Goal: Information Seeking & Learning: Learn about a topic

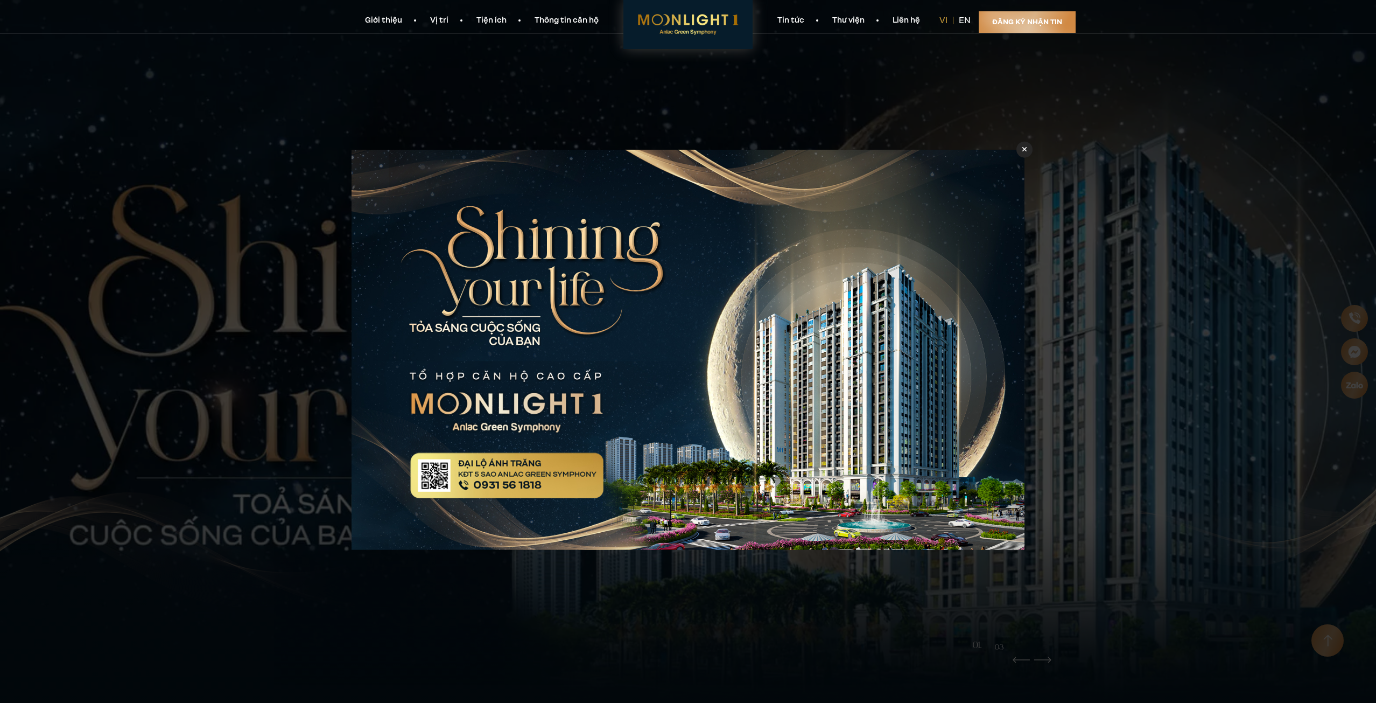
click at [1026, 146] on icon at bounding box center [1025, 149] width 5 height 8
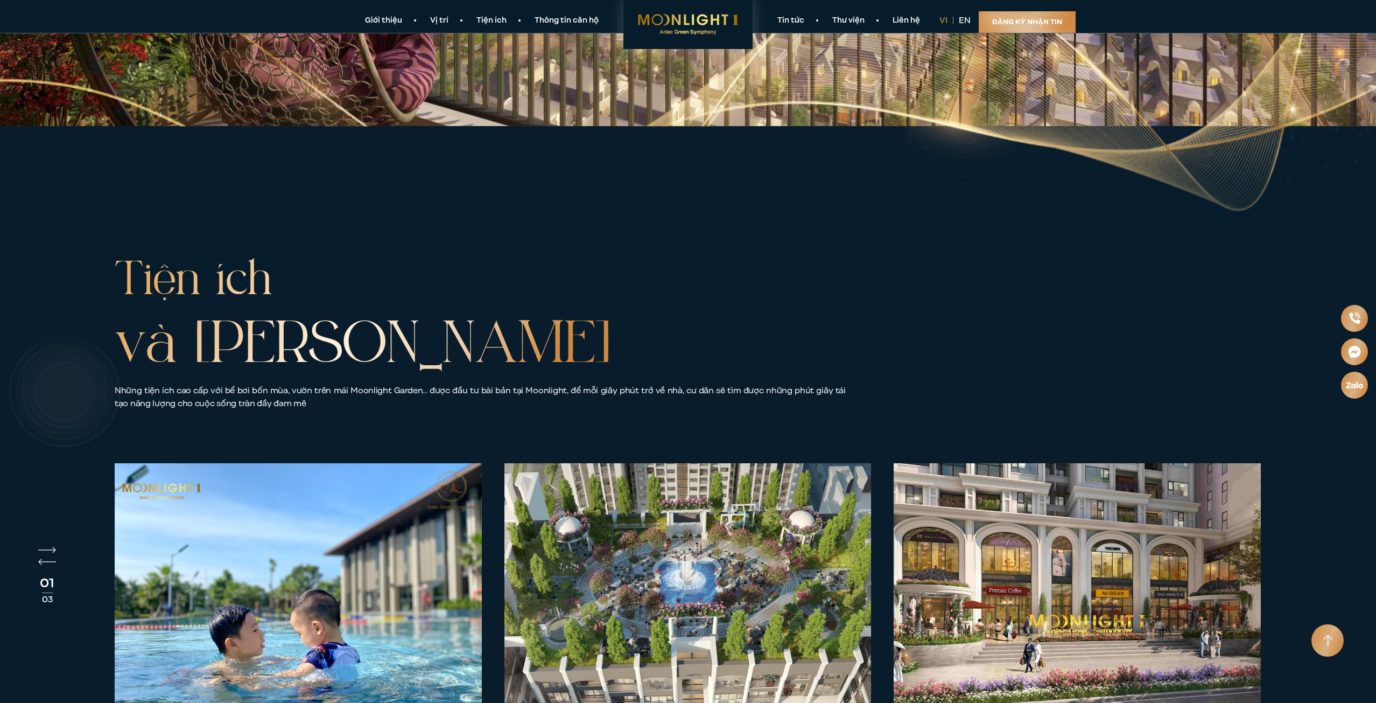
scroll to position [4047, 0]
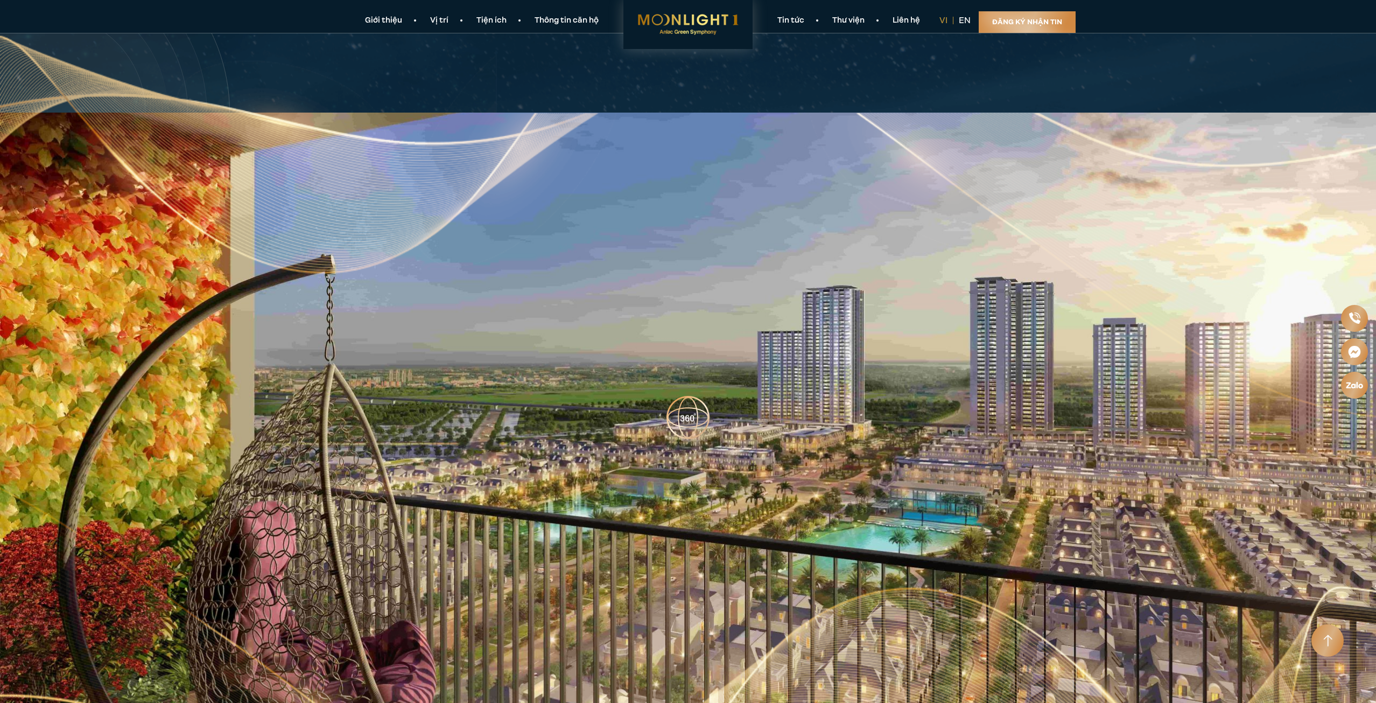
click at [565, 19] on link "Thông tin căn hộ" at bounding box center [567, 20] width 92 height 11
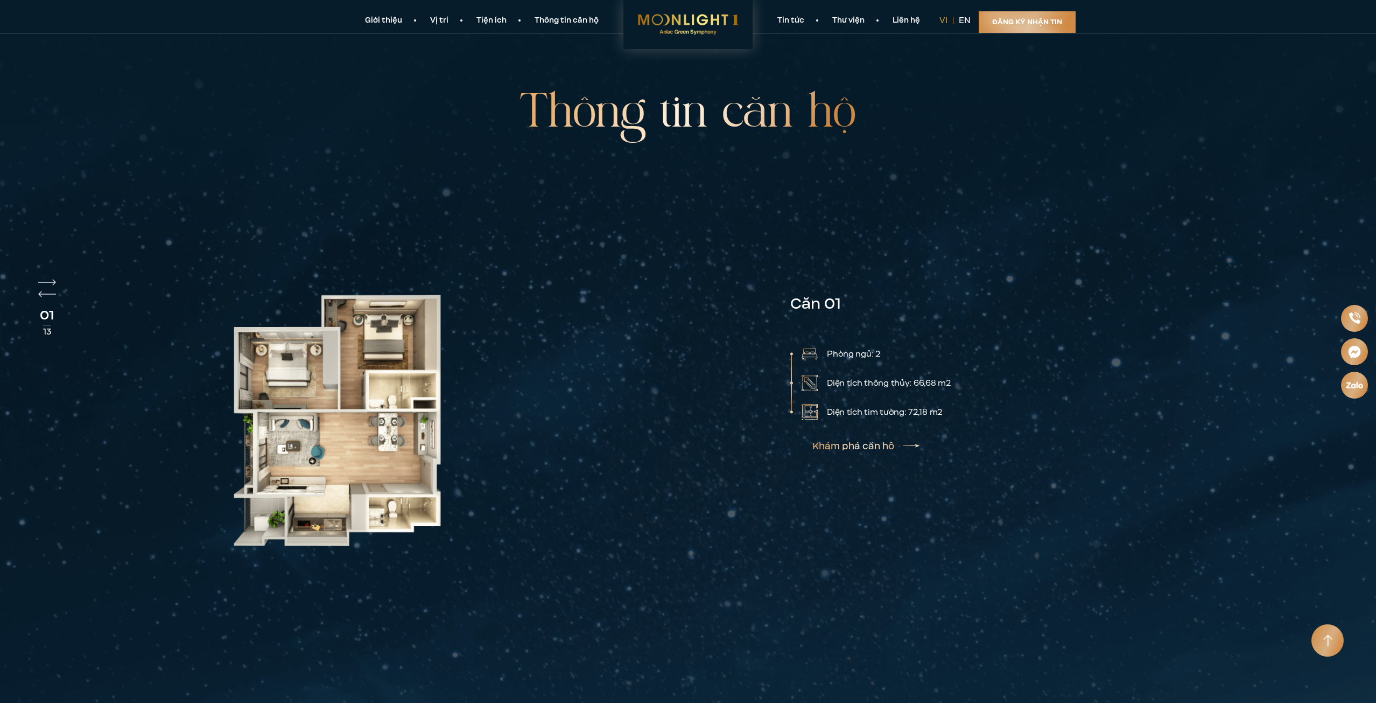
scroll to position [3350, 0]
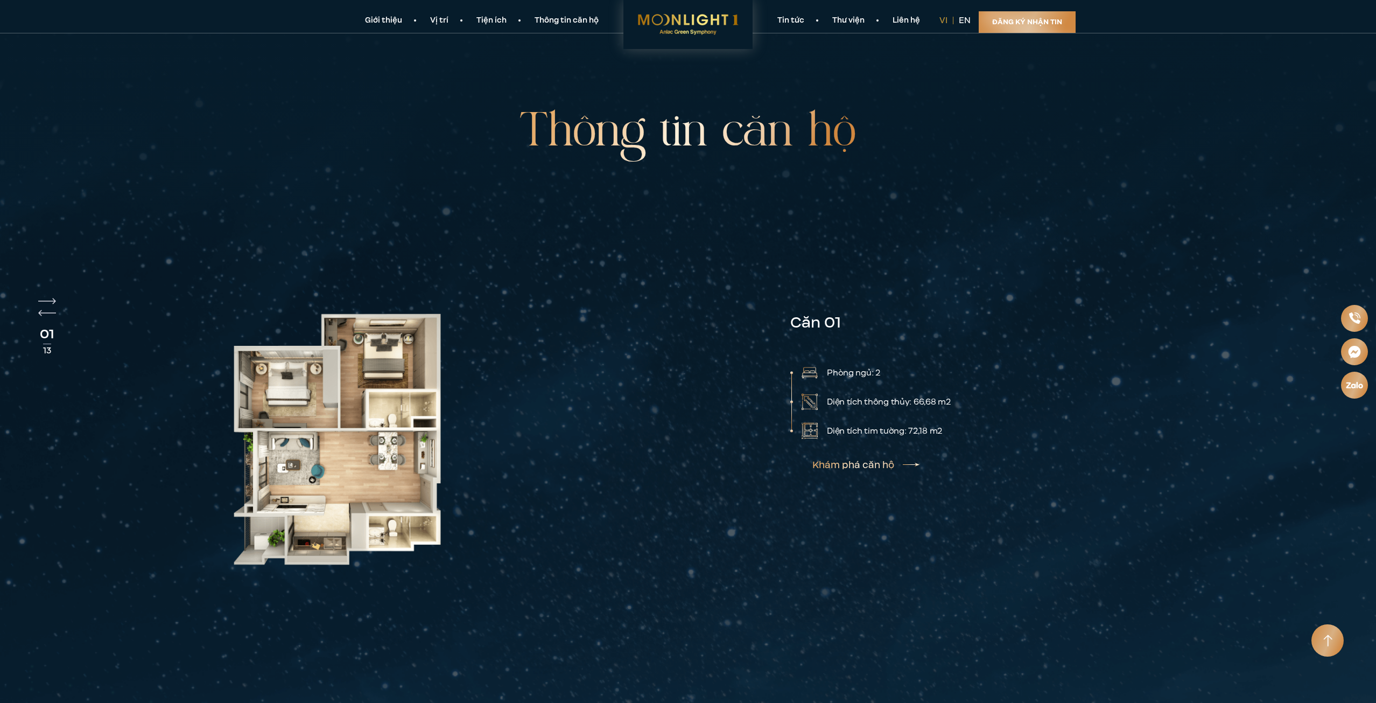
click at [806, 432] on img at bounding box center [810, 431] width 16 height 16
click at [858, 437] on p "Diện tích tim tường: 72,58 m2" at bounding box center [885, 430] width 117 height 13
click at [886, 469] on link "Khám phá căn hộ" at bounding box center [866, 464] width 107 height 9
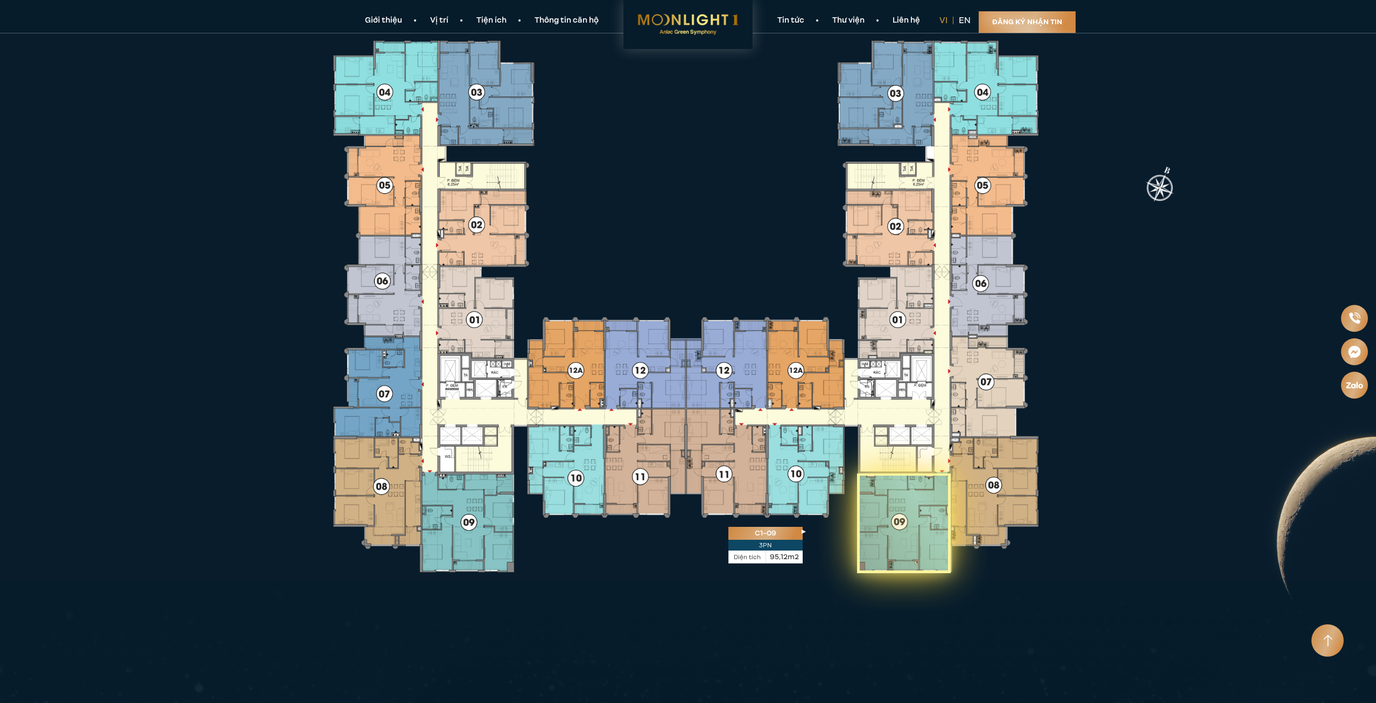
scroll to position [2758, 0]
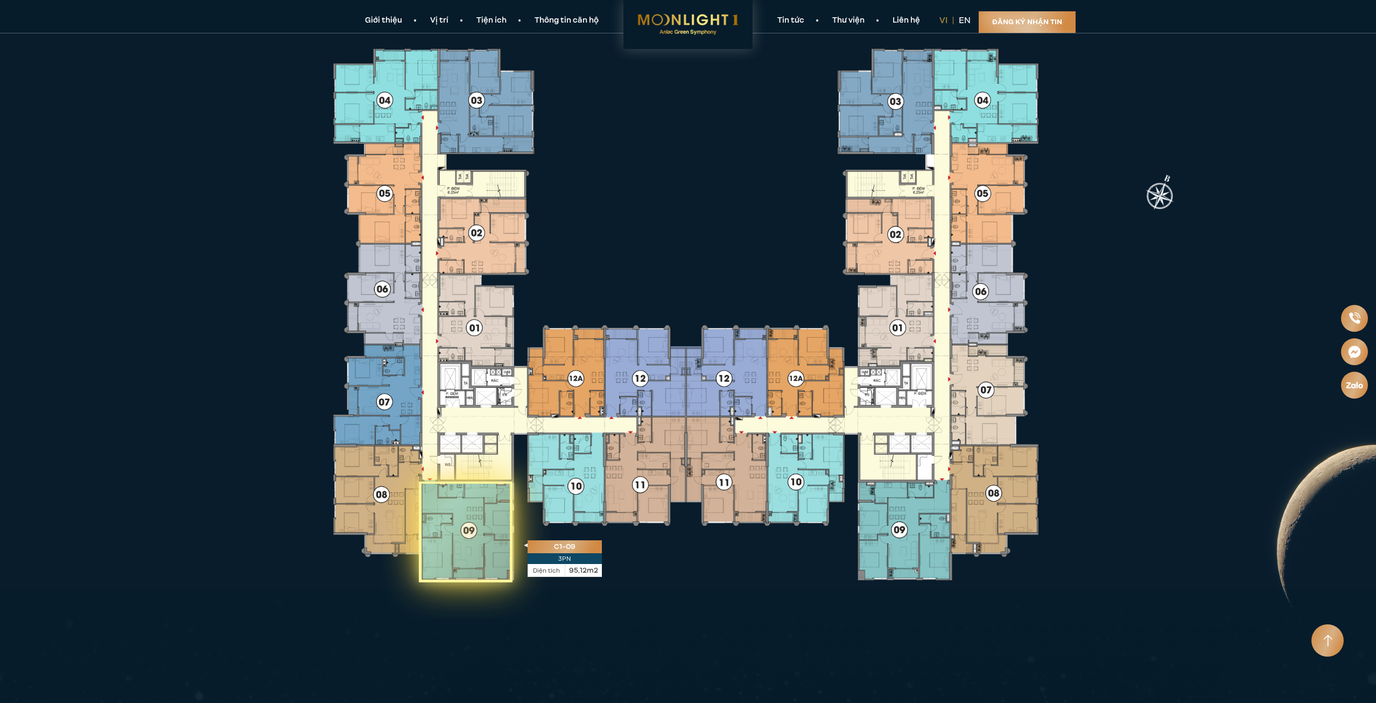
click at [469, 555] on icon at bounding box center [465, 531] width 93 height 101
click at [487, 552] on icon at bounding box center [465, 531] width 93 height 101
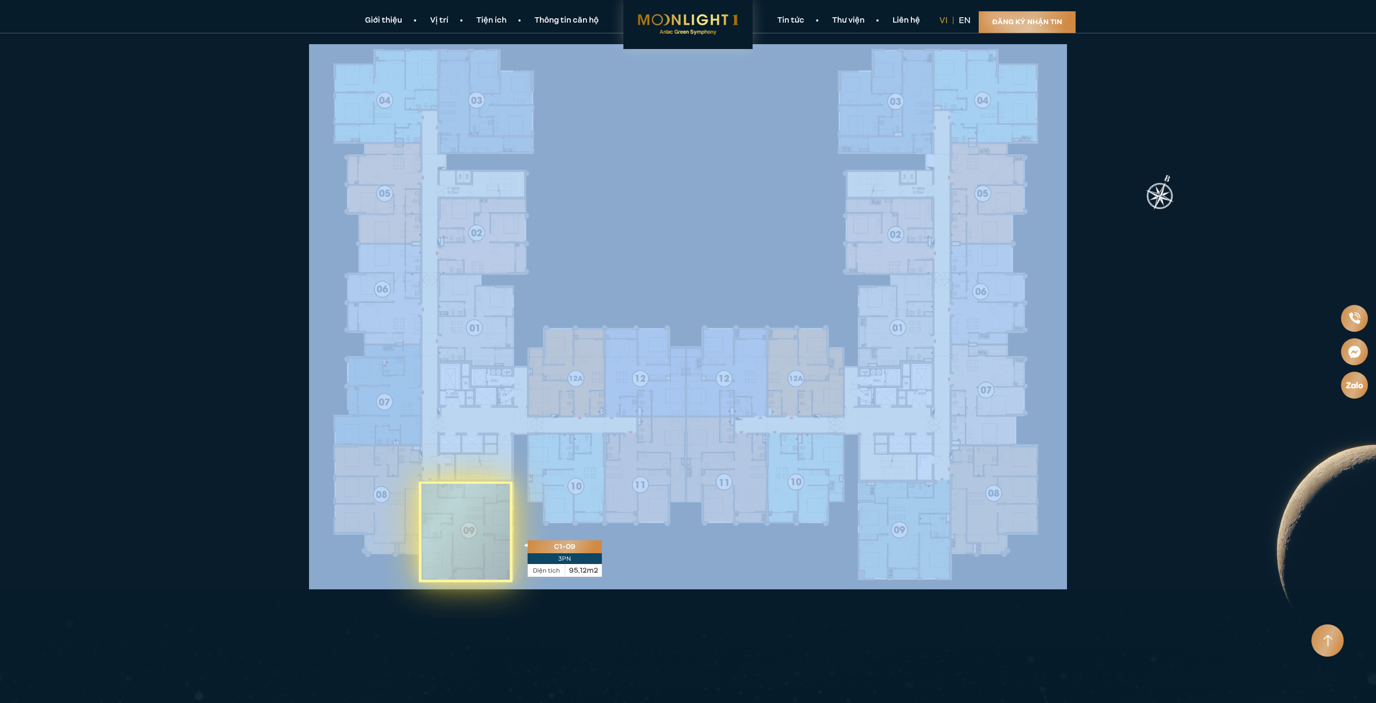
click at [487, 552] on icon at bounding box center [465, 531] width 93 height 101
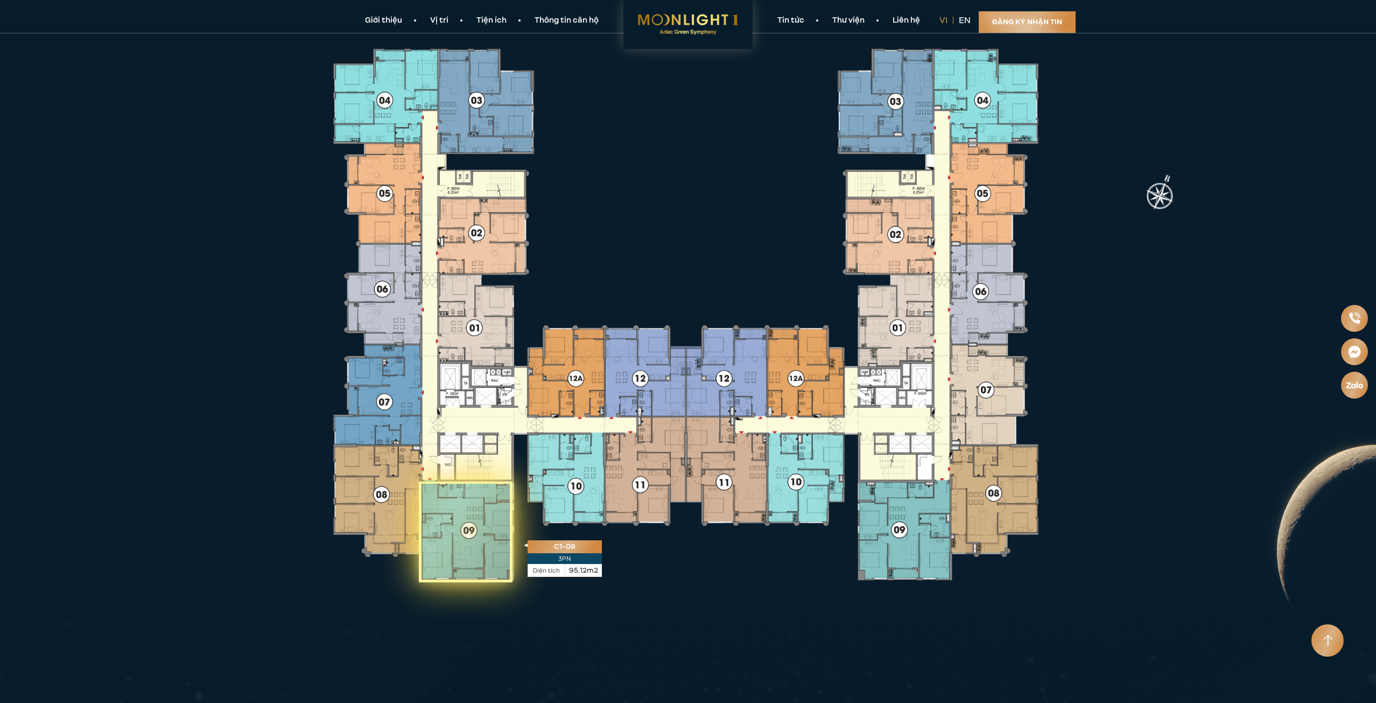
click at [481, 548] on icon at bounding box center [465, 531] width 93 height 101
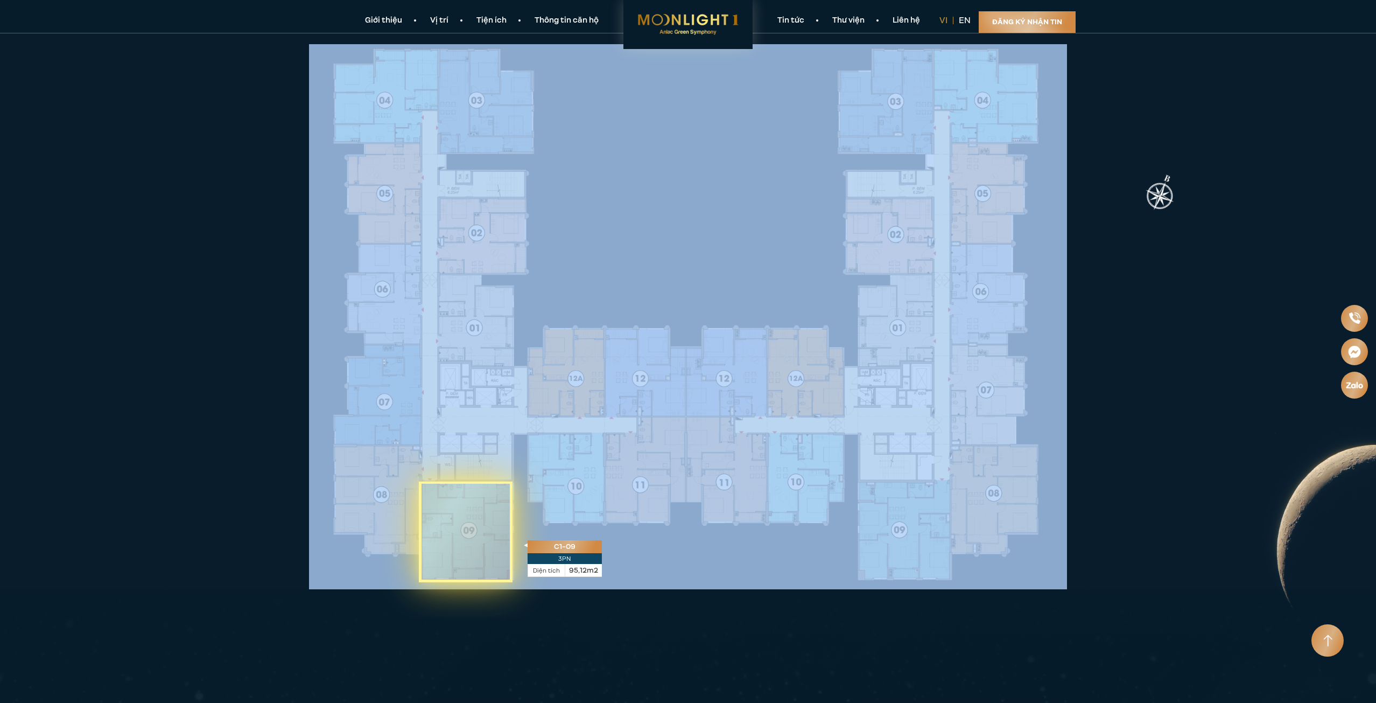
click at [481, 548] on icon at bounding box center [465, 531] width 93 height 101
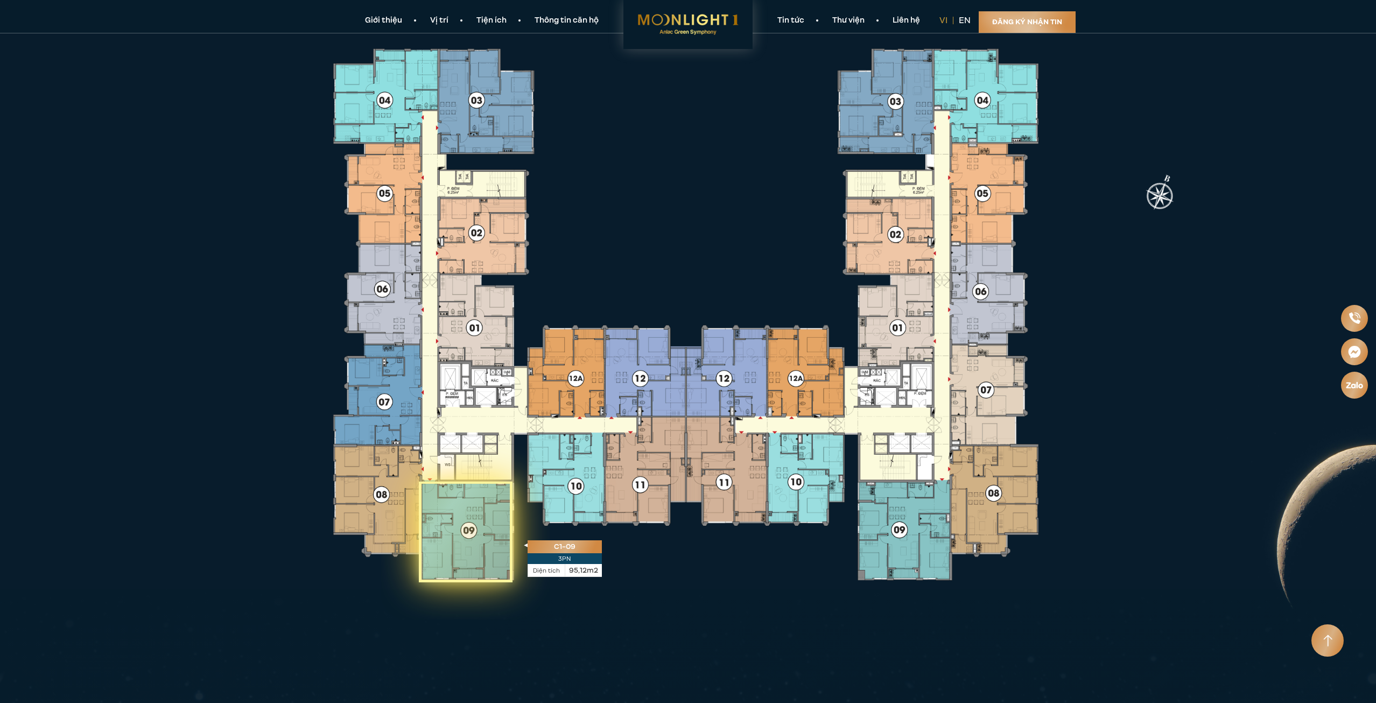
click at [473, 528] on icon at bounding box center [465, 531] width 93 height 101
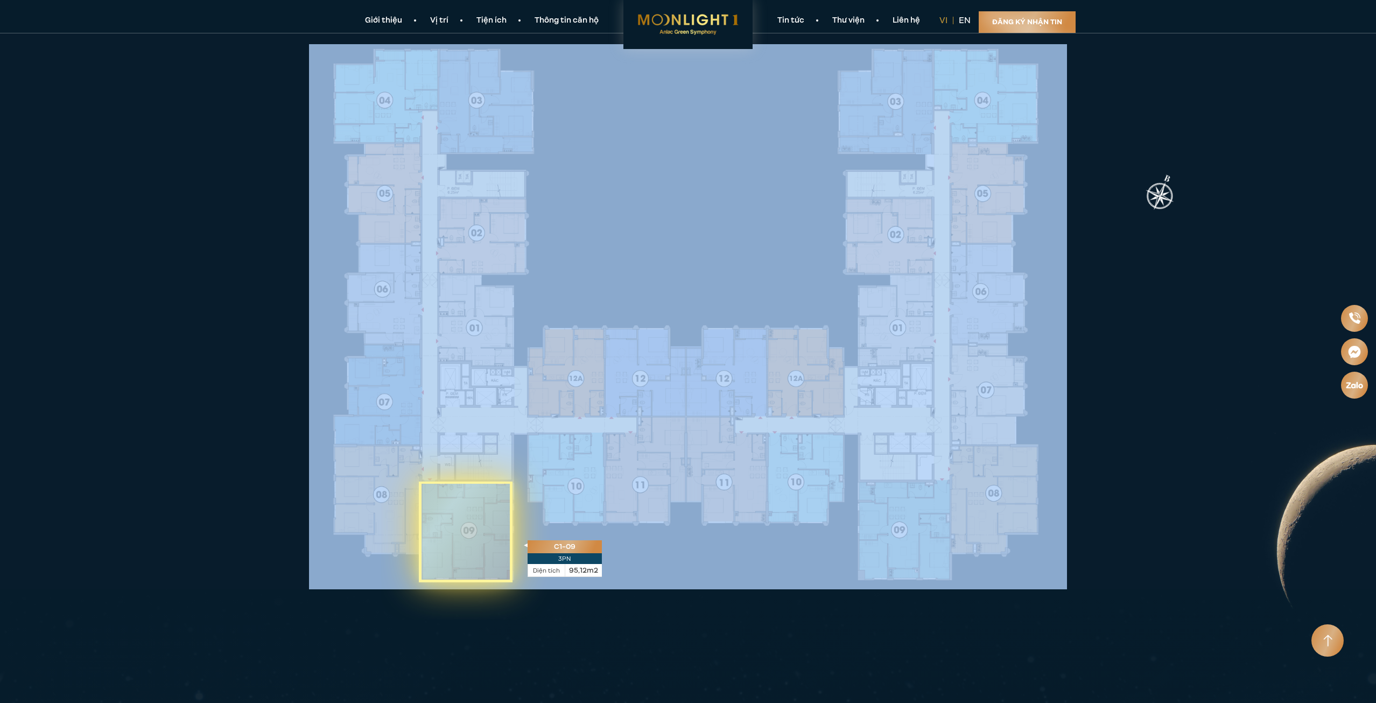
click at [473, 528] on icon at bounding box center [465, 531] width 93 height 101
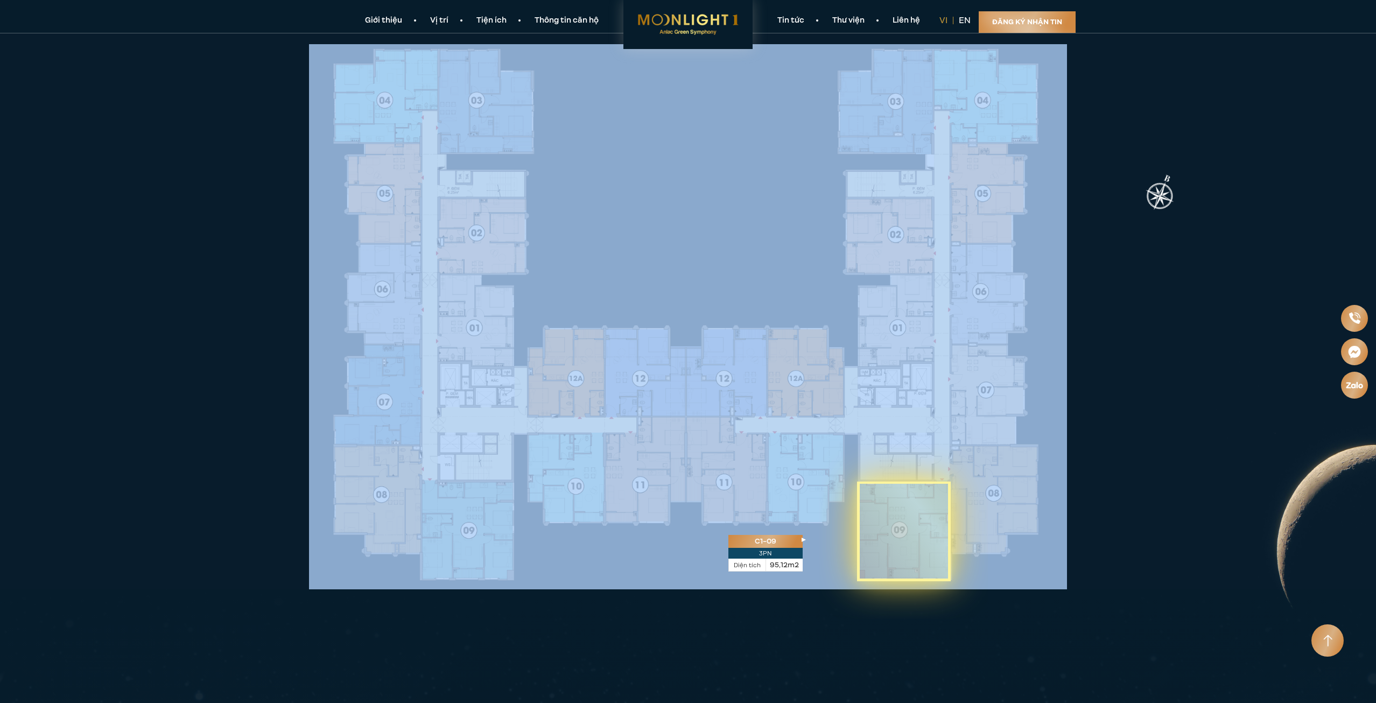
click at [892, 530] on icon at bounding box center [904, 531] width 93 height 100
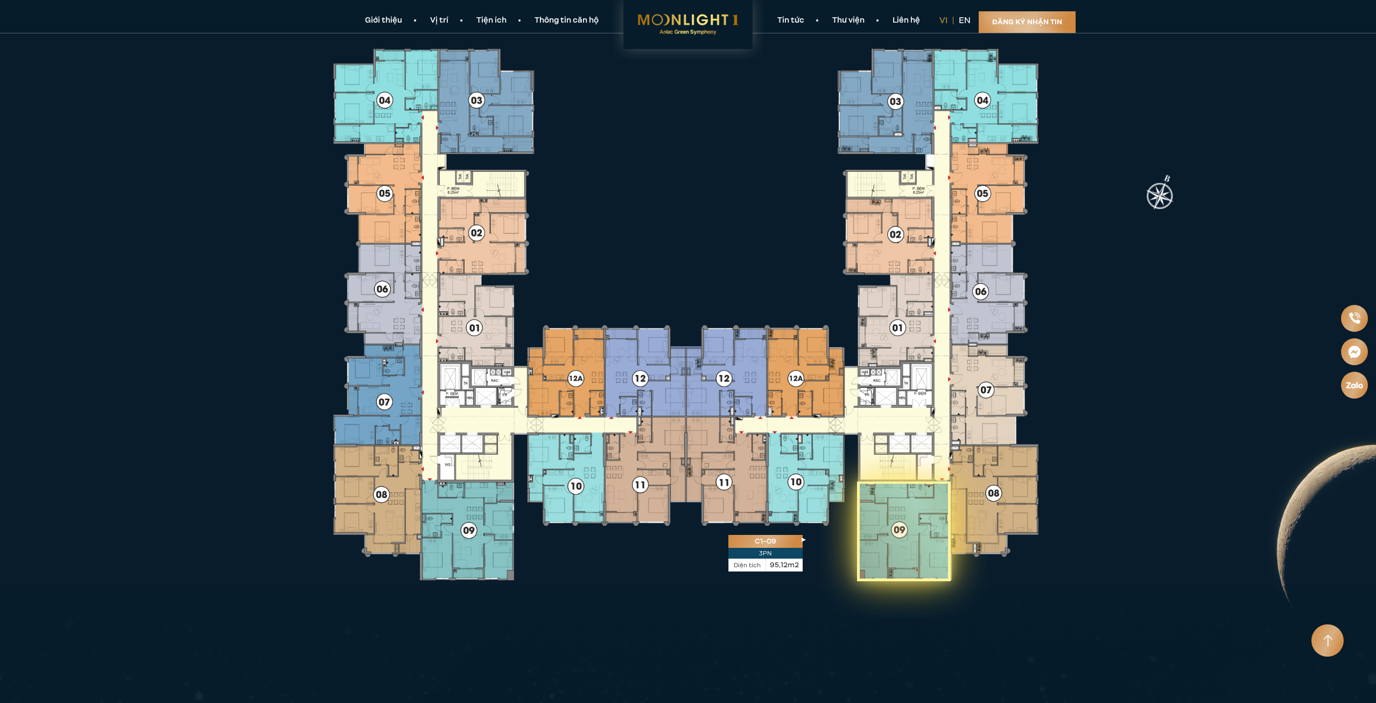
click at [906, 529] on icon at bounding box center [904, 531] width 93 height 100
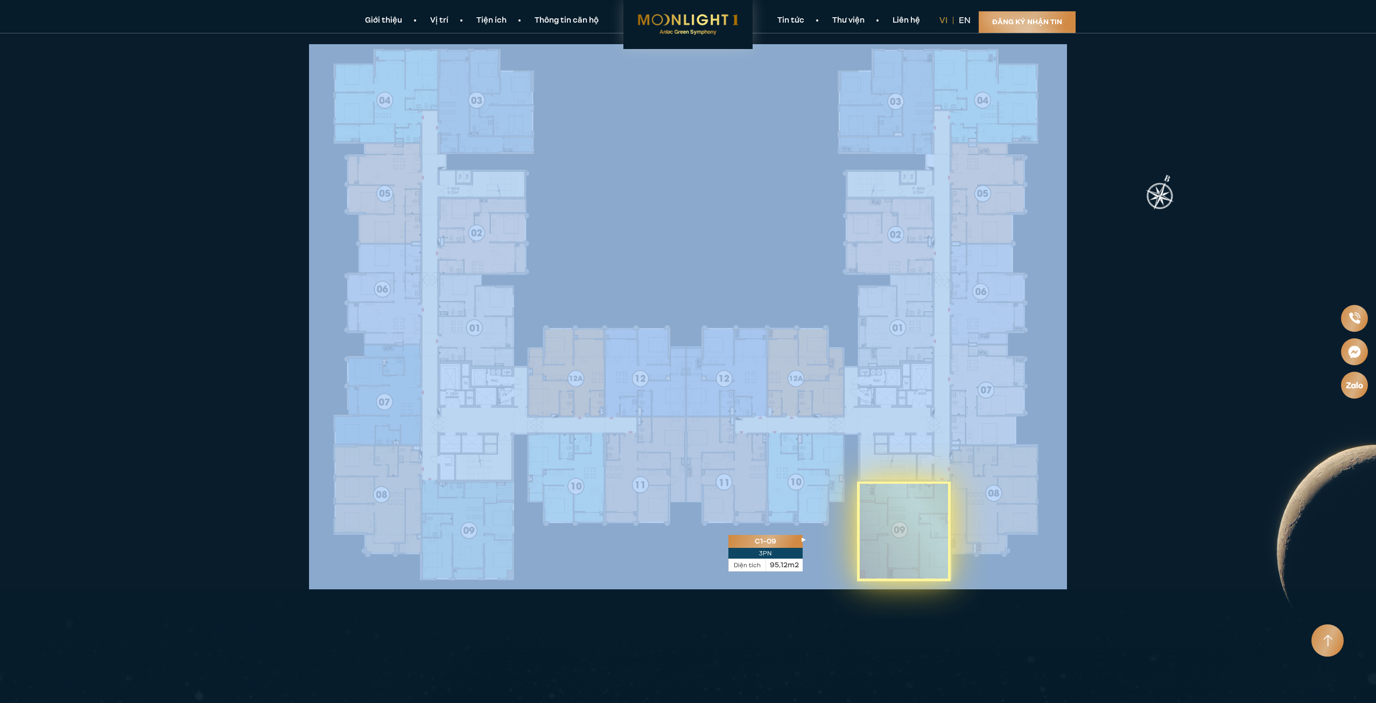
click at [906, 529] on icon at bounding box center [904, 531] width 93 height 100
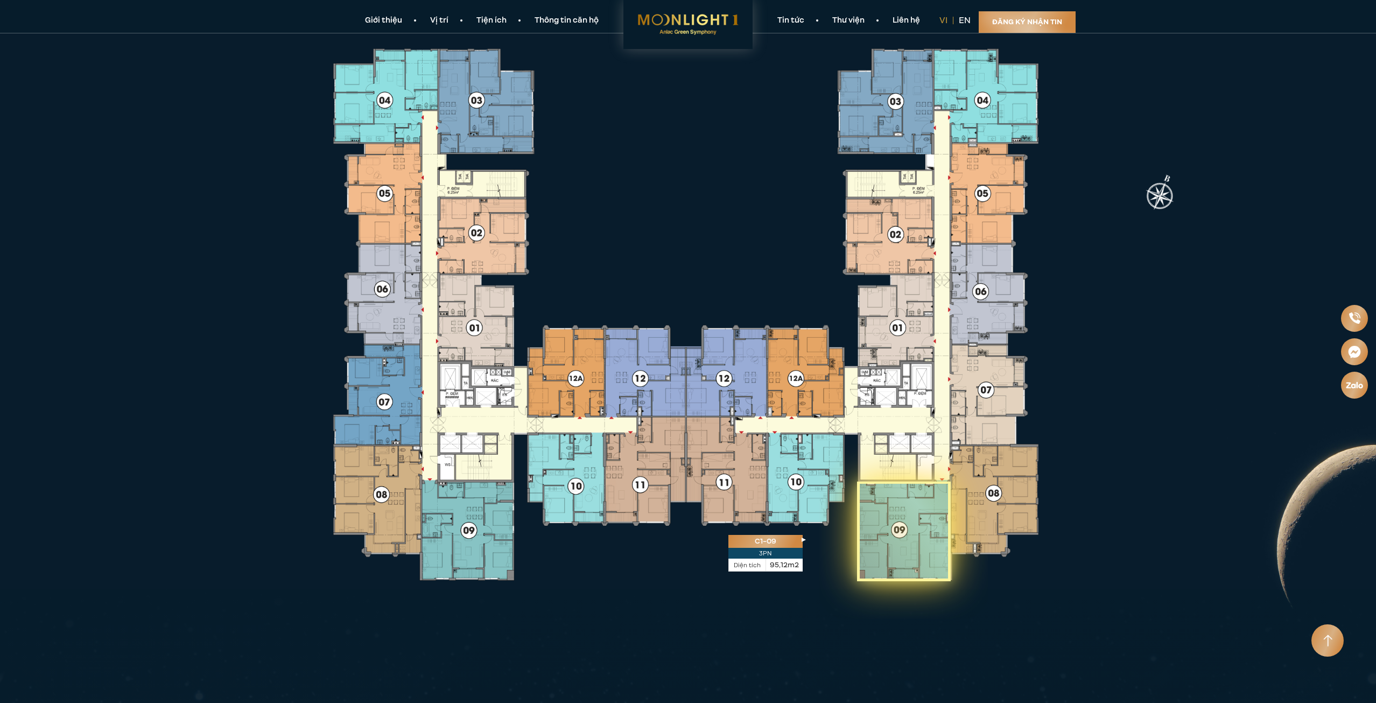
click at [904, 547] on icon at bounding box center [904, 531] width 93 height 100
